Goal: Navigation & Orientation: Find specific page/section

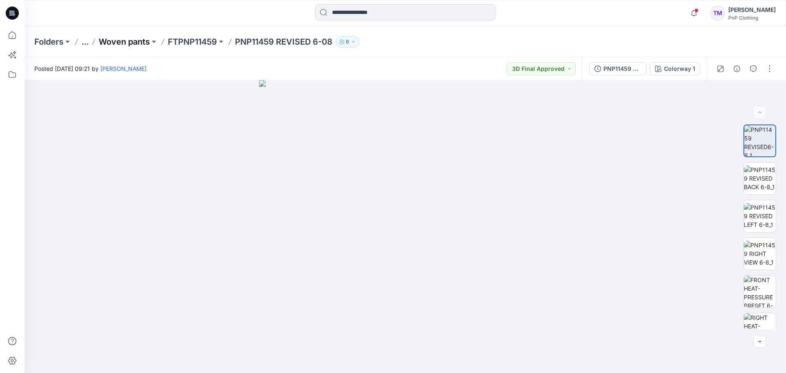
click at [126, 43] on p "Woven pants" at bounding box center [124, 41] width 51 height 11
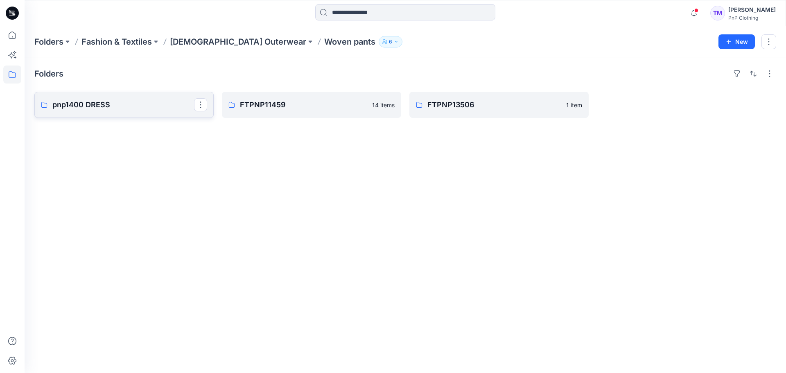
click at [119, 110] on link "pnp1400 DRESS" at bounding box center [123, 105] width 179 height 26
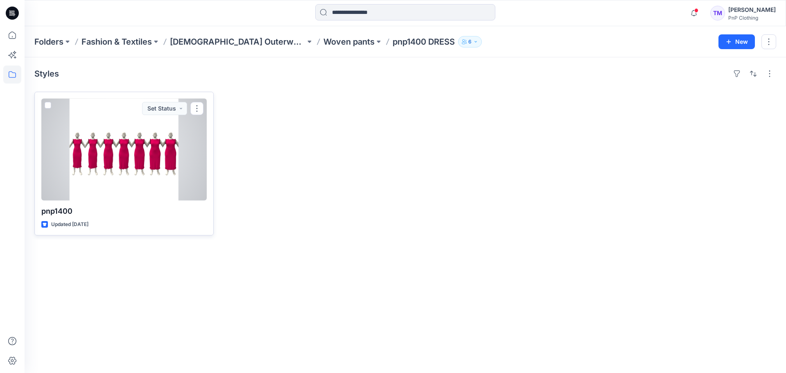
click at [159, 156] on div at bounding box center [123, 150] width 165 height 102
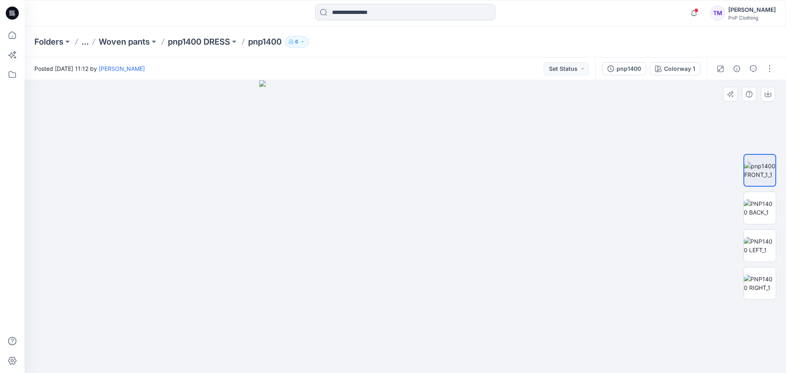
click at [411, 220] on img at bounding box center [405, 226] width 292 height 293
click at [127, 43] on p "Woven pants" at bounding box center [124, 41] width 51 height 11
